Goal: Task Accomplishment & Management: Complete application form

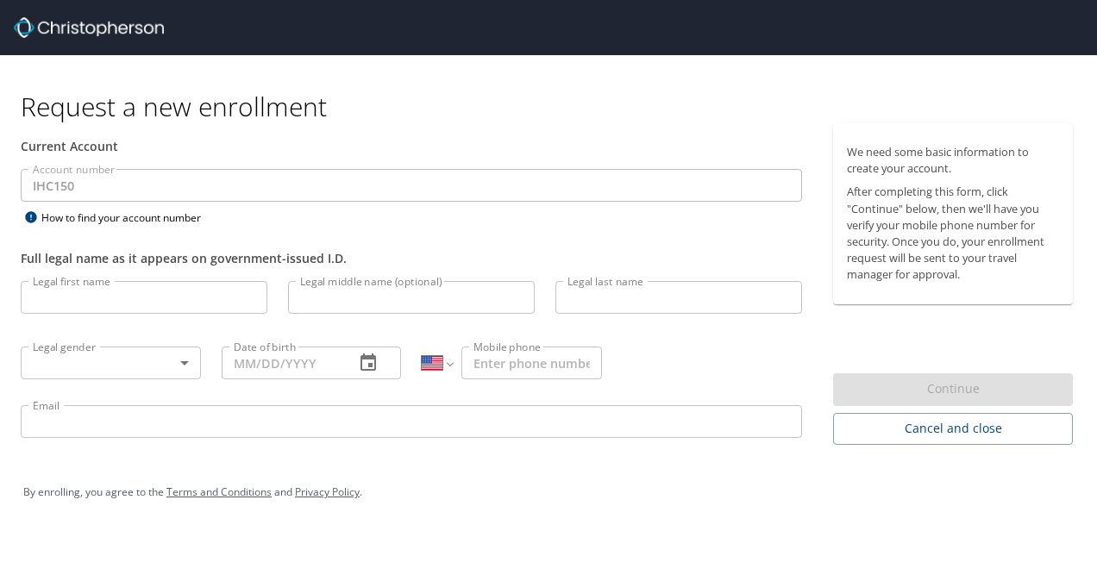
select select "US"
click at [191, 305] on input "Legal first name" at bounding box center [144, 297] width 247 height 33
type input "[PERSON_NAME]"
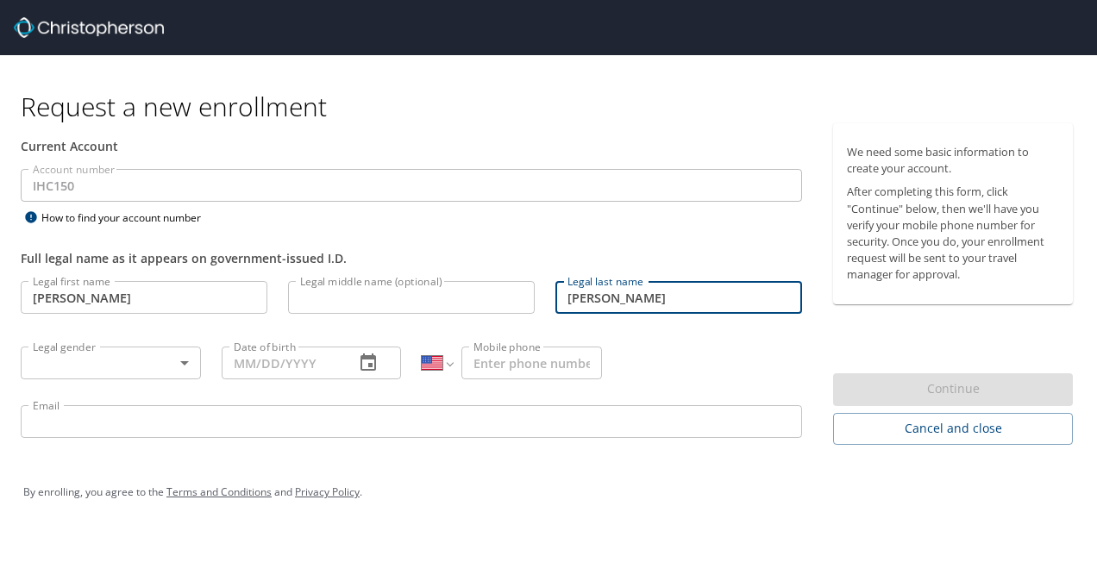
type input "[PERSON_NAME]"
click at [107, 360] on body "Request a new enrollment Current Account Account number IHC150 Account number H…" at bounding box center [548, 290] width 1097 height 581
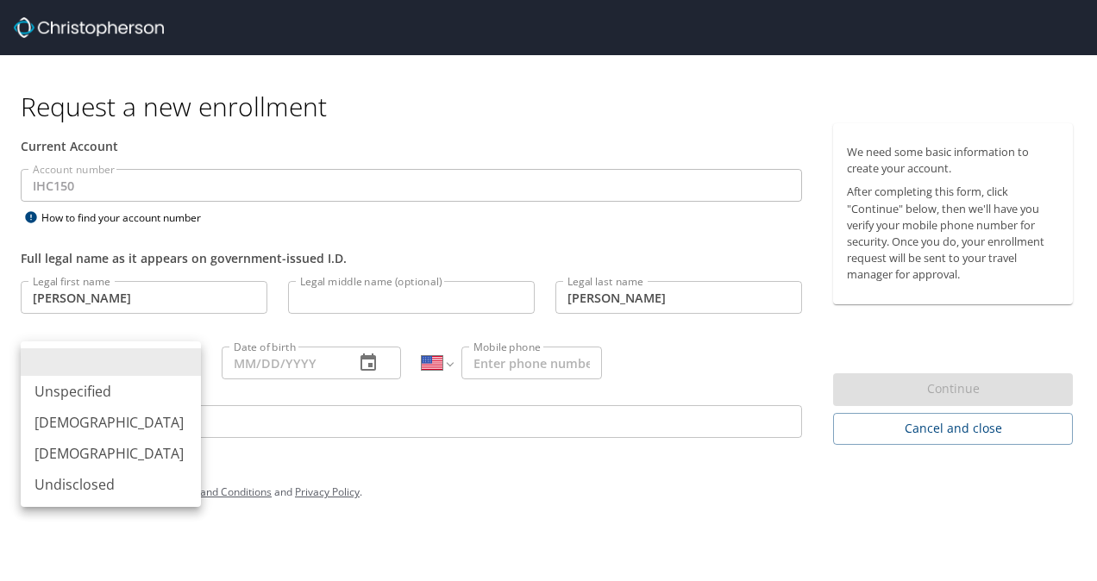
click at [91, 413] on li "[DEMOGRAPHIC_DATA]" at bounding box center [111, 422] width 180 height 31
type input "[DEMOGRAPHIC_DATA]"
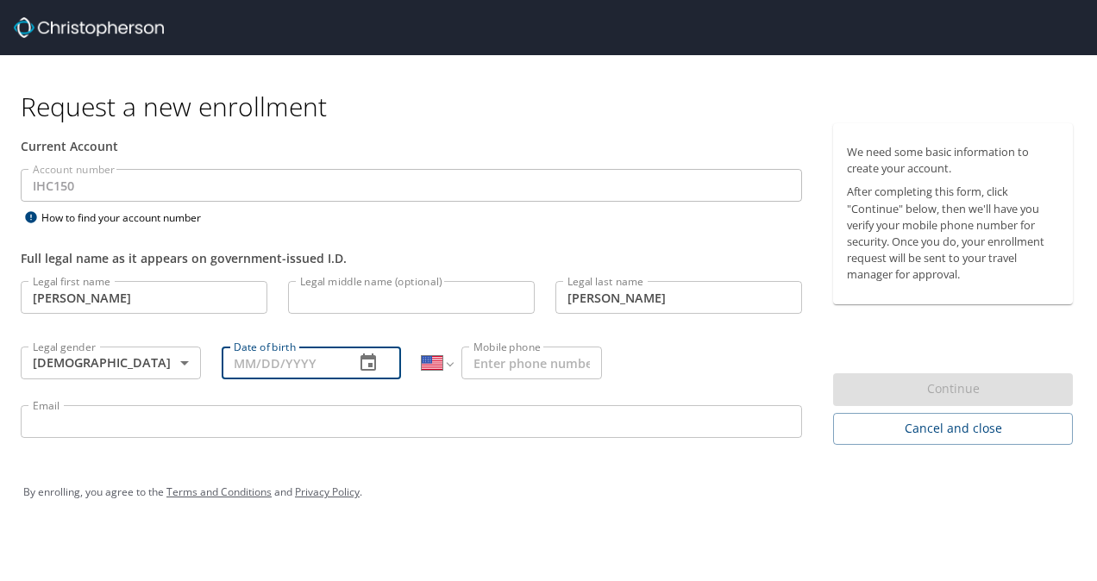
click at [232, 371] on input "Date of birth" at bounding box center [282, 363] width 120 height 33
type input "[DATE]"
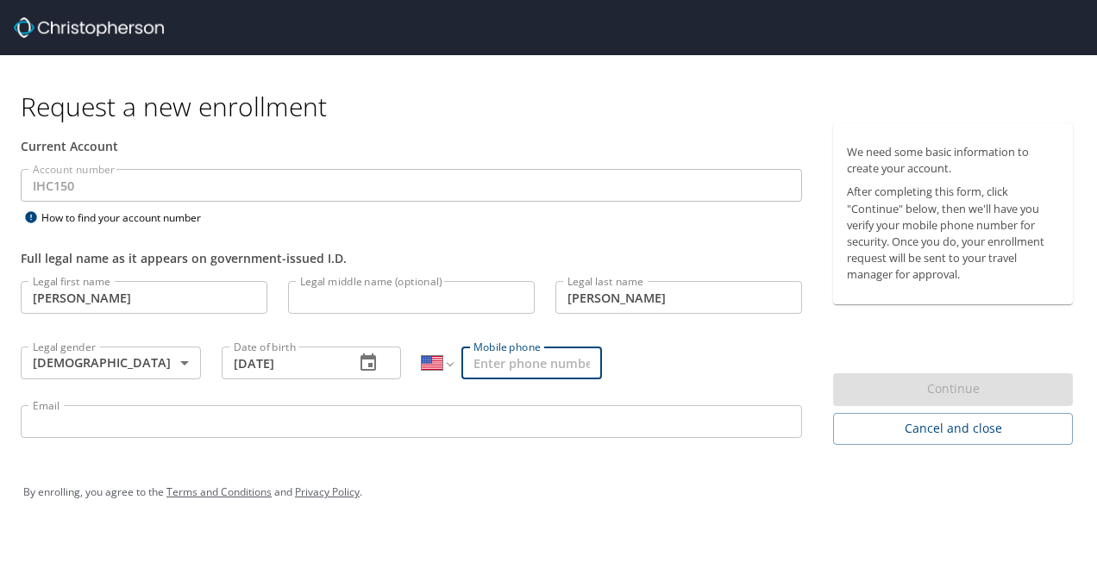
click at [487, 362] on input "Mobile phone" at bounding box center [531, 363] width 141 height 33
type input "[PHONE_NUMBER]"
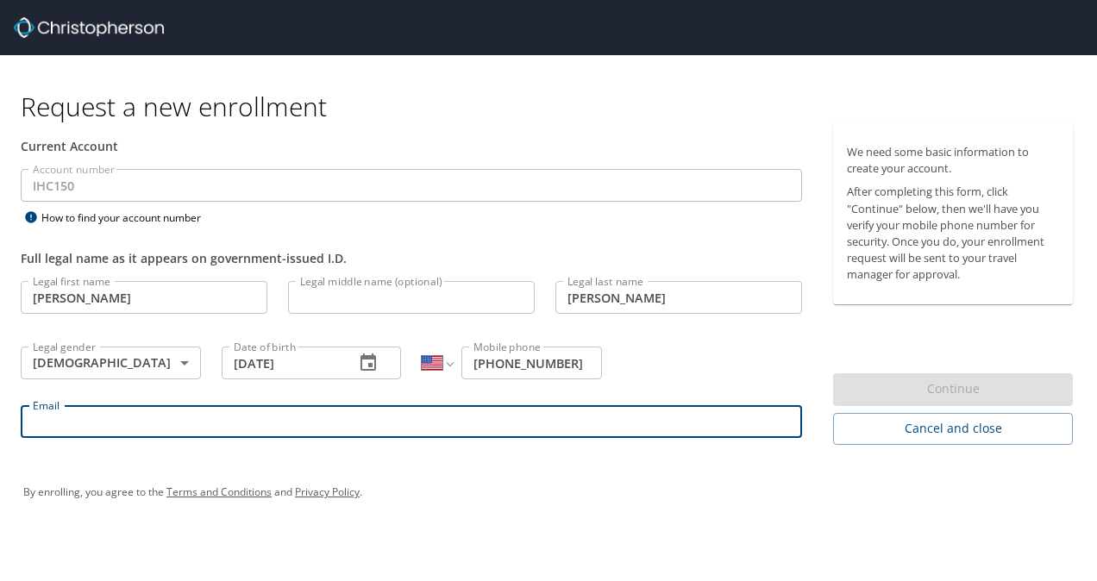
click at [392, 416] on input "Email" at bounding box center [411, 421] width 781 height 33
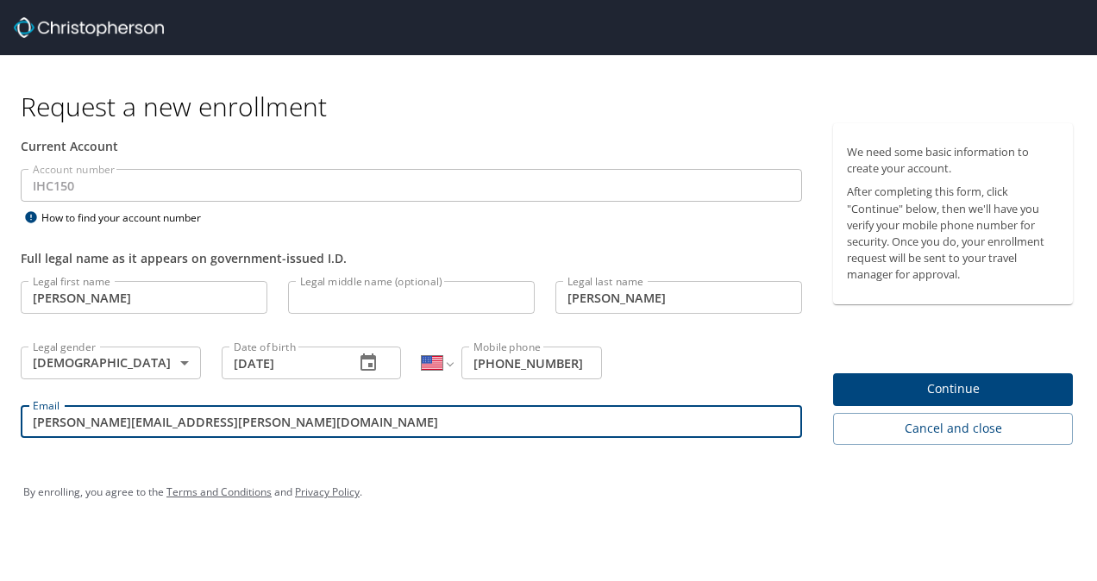
type input "[PERSON_NAME][EMAIL_ADDRESS][PERSON_NAME][DOMAIN_NAME]"
click at [495, 446] on div "Email [PERSON_NAME][EMAIL_ADDRESS][PERSON_NAME][DOMAIN_NAME] Email" at bounding box center [411, 424] width 802 height 59
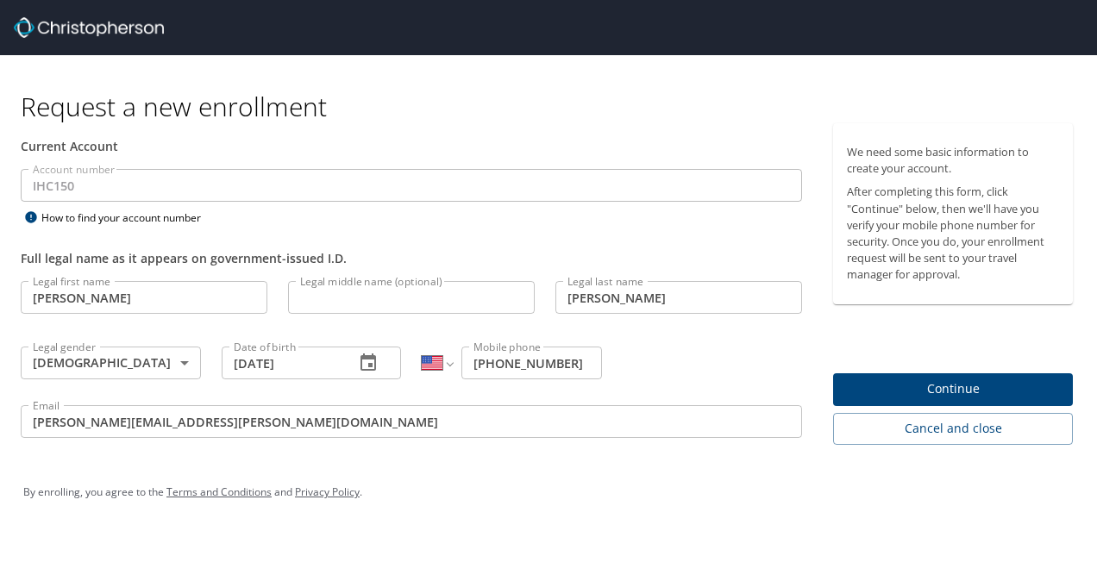
drag, startPoint x: 467, startPoint y: 304, endPoint x: 449, endPoint y: 298, distance: 19.4
click at [462, 304] on input "Legal middle name (optional)" at bounding box center [411, 297] width 247 height 33
type input "[PERSON_NAME]"
click at [662, 339] on div "Legal first name [PERSON_NAME] Legal first name Legal middle name (optional) [P…" at bounding box center [411, 362] width 802 height 183
click at [939, 380] on span "Continue" at bounding box center [953, 390] width 212 height 22
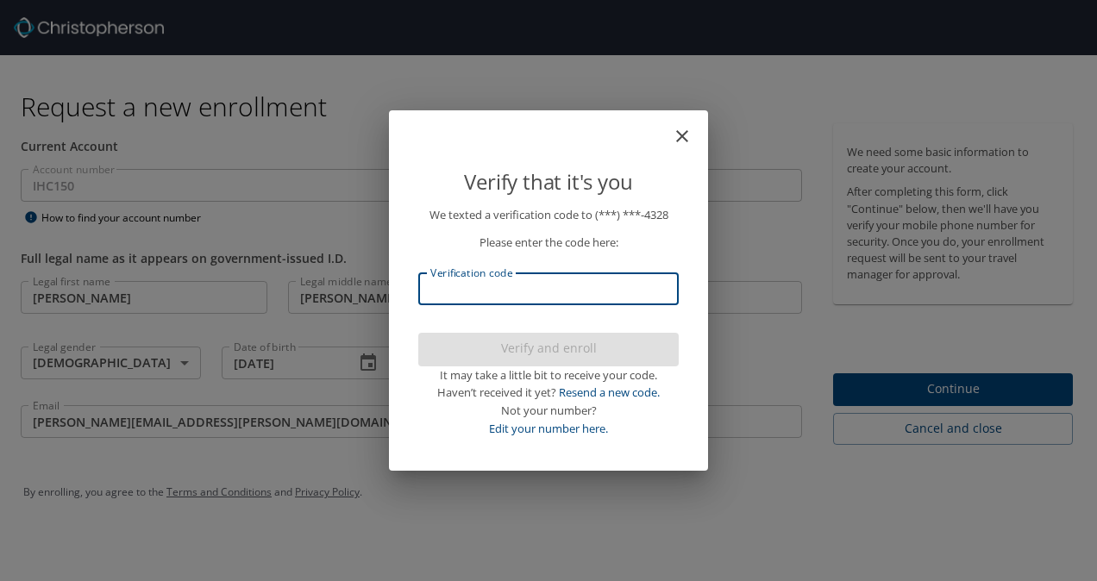
click at [537, 290] on input "Verification code" at bounding box center [548, 289] width 260 height 33
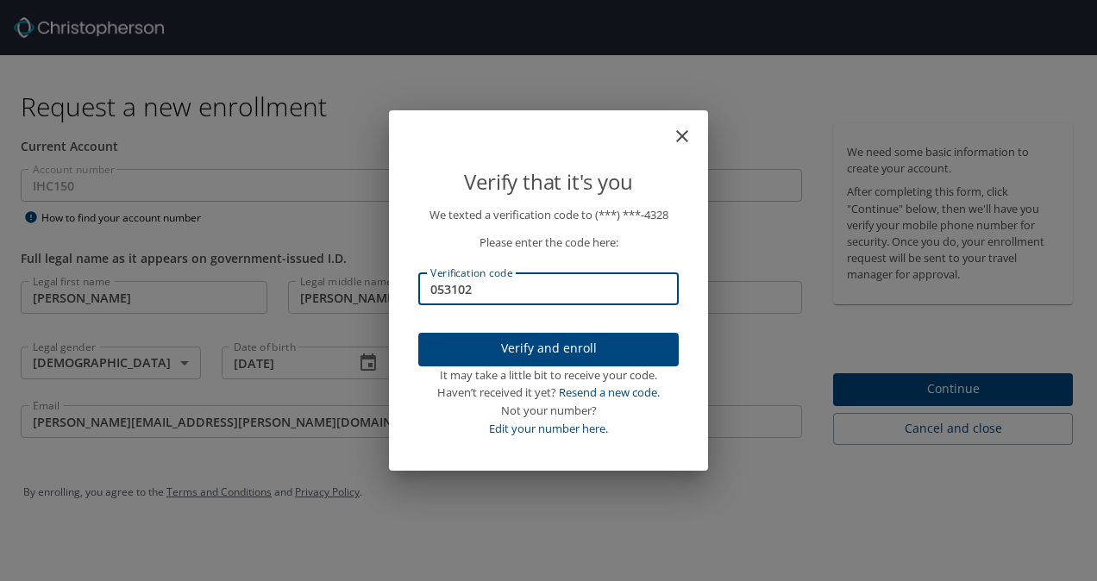
type input "053102"
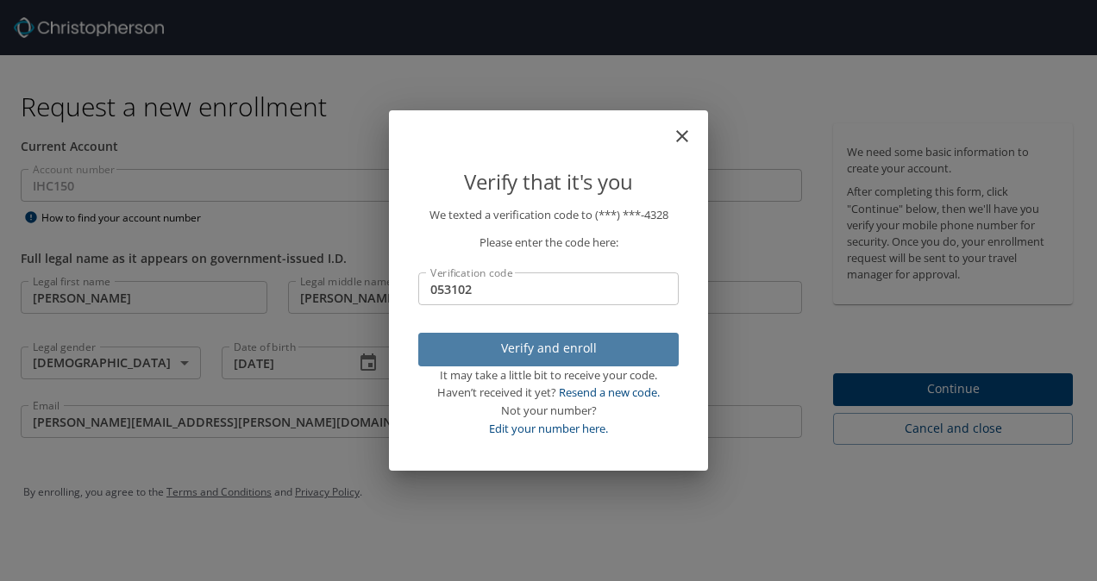
click at [547, 343] on span "Verify and enroll" at bounding box center [548, 349] width 233 height 22
